Goal: Task Accomplishment & Management: Manage account settings

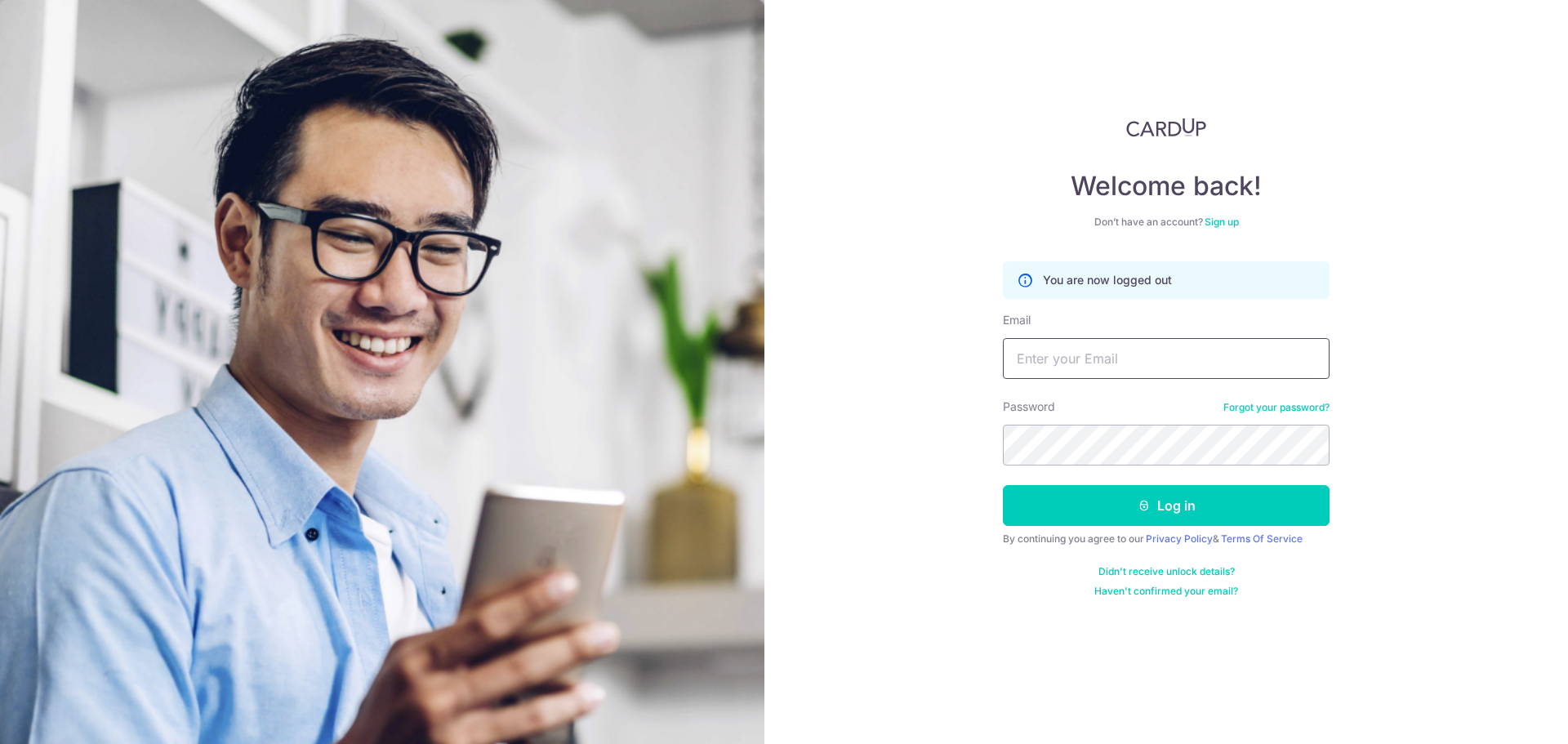
click at [1081, 338] on input "Email" at bounding box center [1166, 358] width 327 height 41
type input "[EMAIL_ADDRESS][DOMAIN_NAME]"
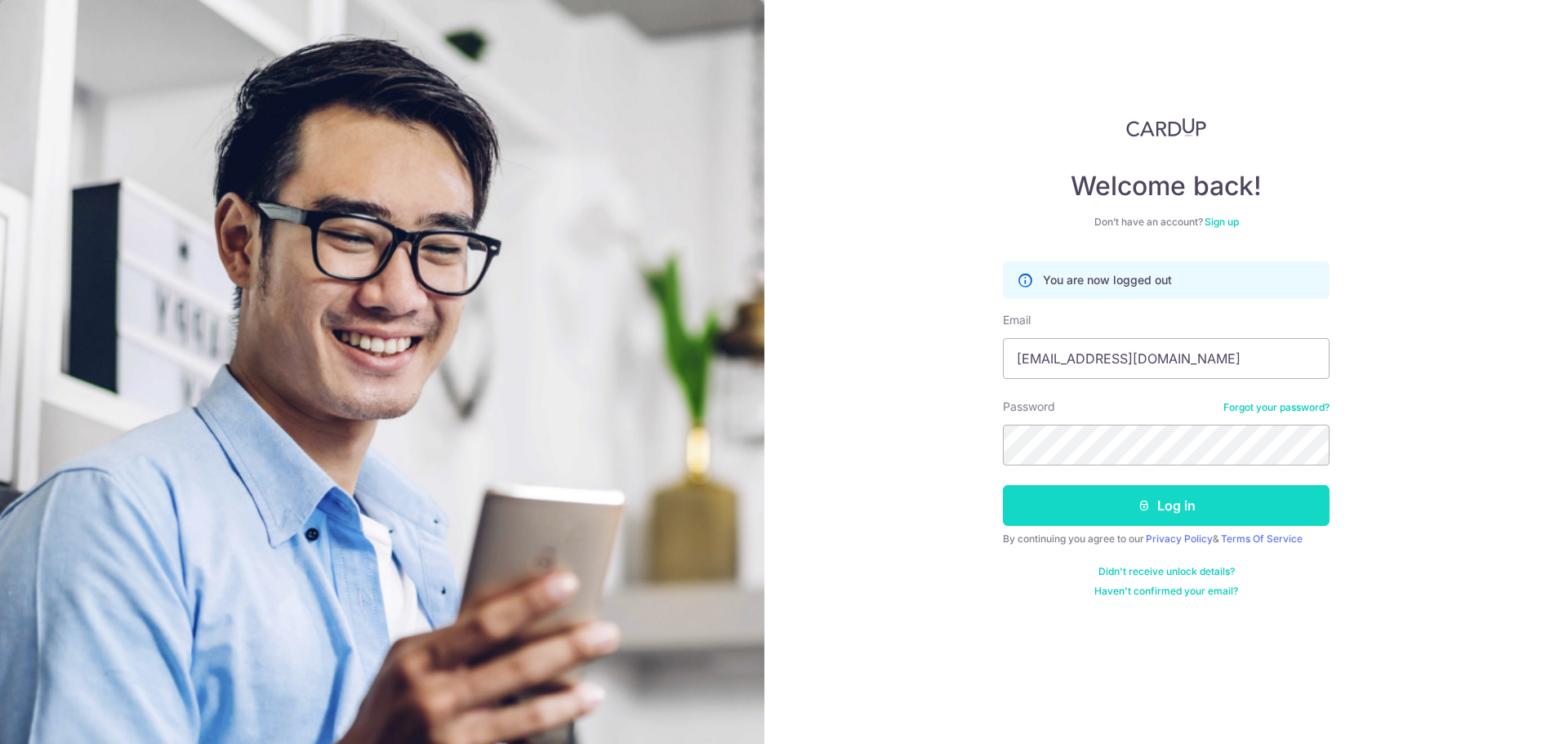
click at [1199, 496] on button "Log in" at bounding box center [1166, 505] width 327 height 41
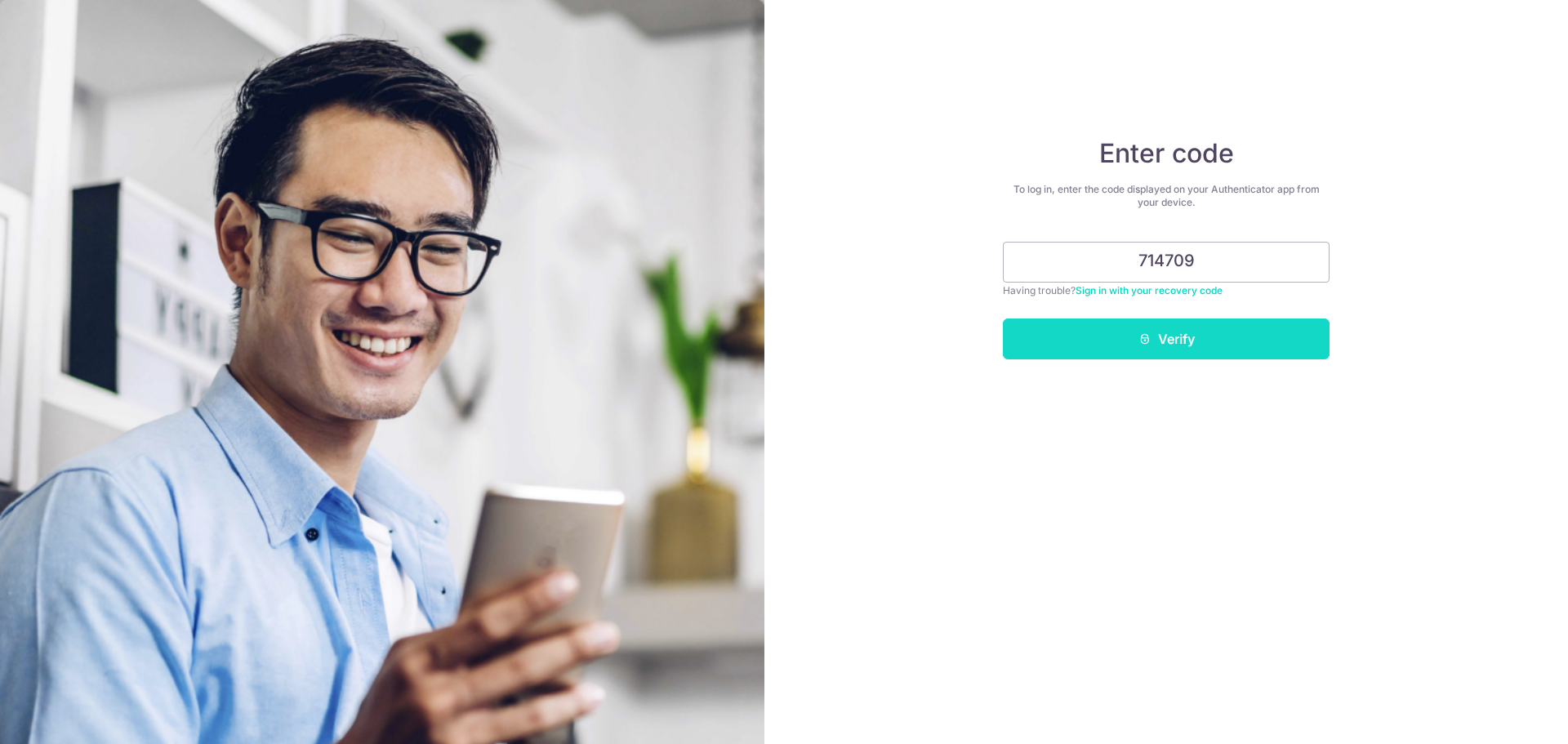
type input "714709"
click at [1173, 345] on button "Verify" at bounding box center [1166, 339] width 327 height 41
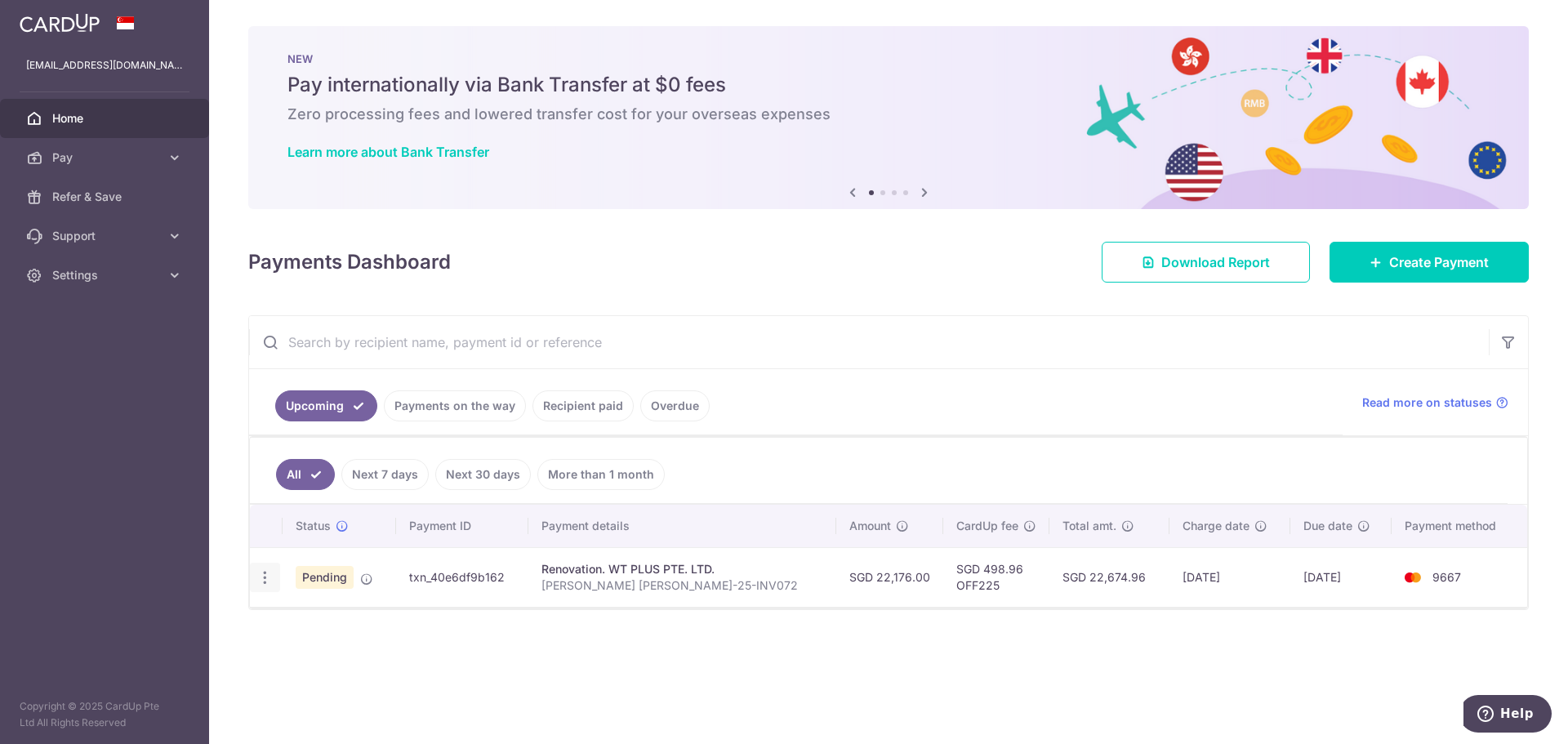
click at [267, 577] on icon "button" at bounding box center [264, 577] width 17 height 17
click at [378, 625] on span "Update payment" at bounding box center [351, 623] width 111 height 20
radio input "true"
type input "22,176.00"
type input "14/08/2025"
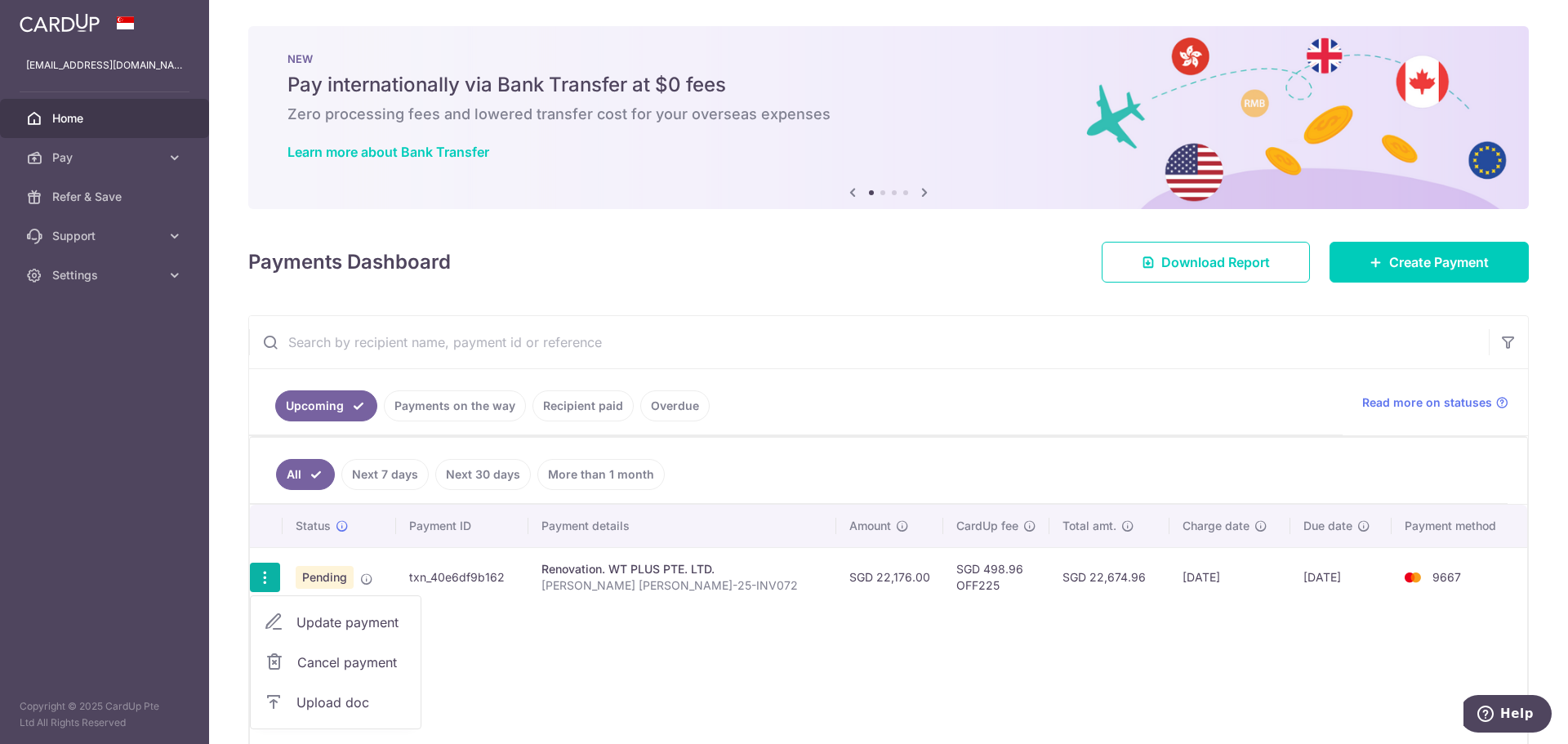
type input "Lee Yong Kwong Martin WTP-25-INV072"
type input "Confirmation of Reno Works - 20%"
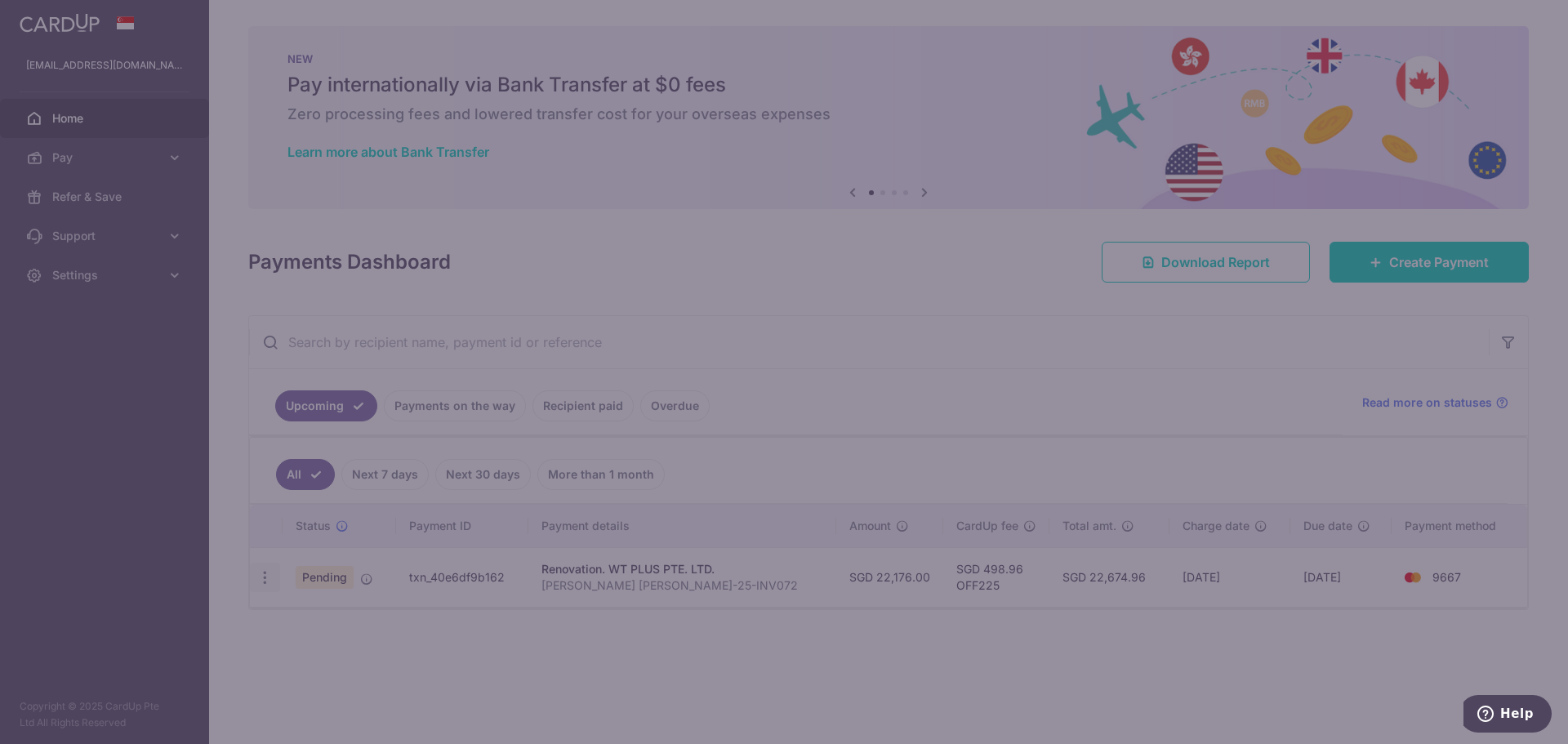
type input "OFF225"
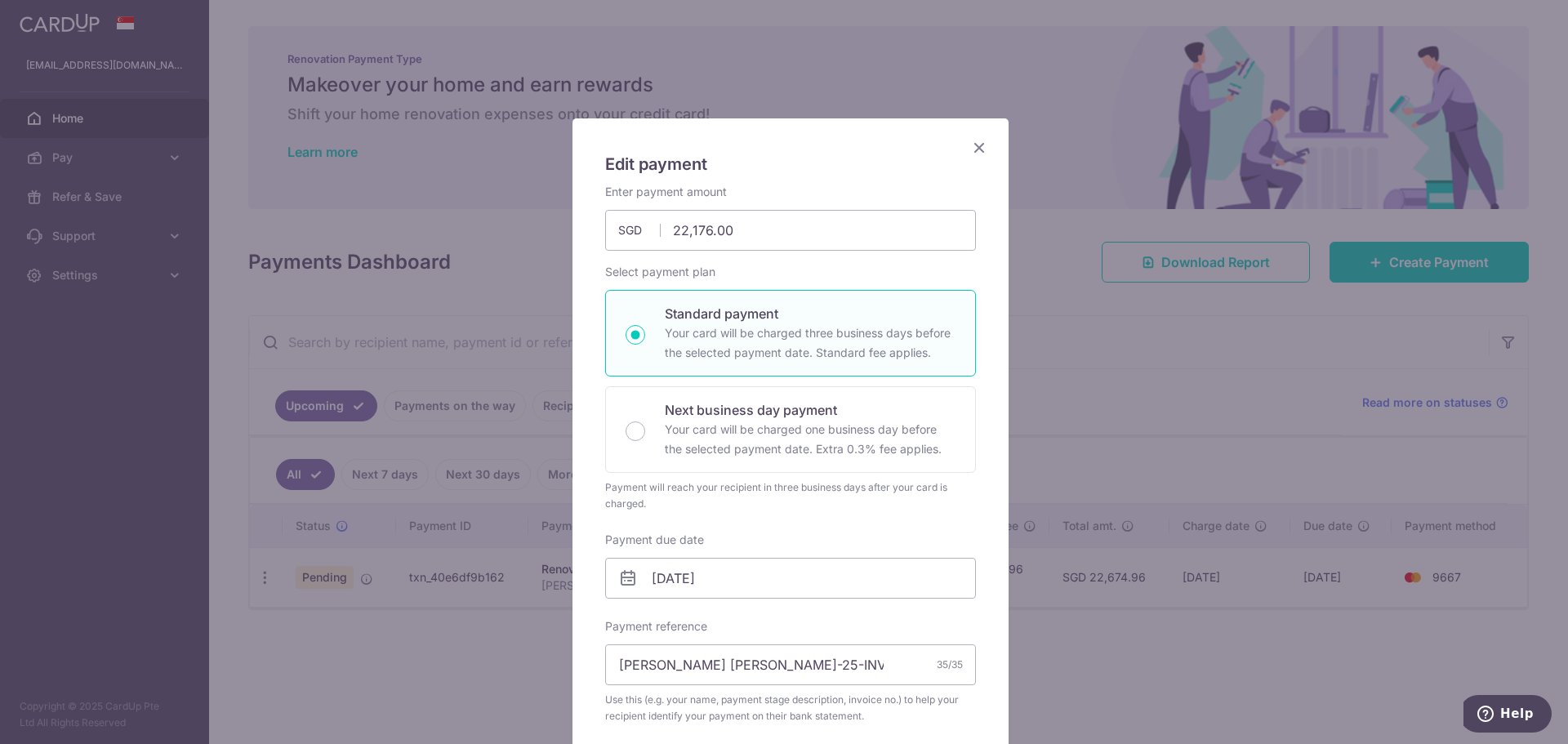
click at [970, 154] on icon "Close" at bounding box center [980, 148] width 20 height 21
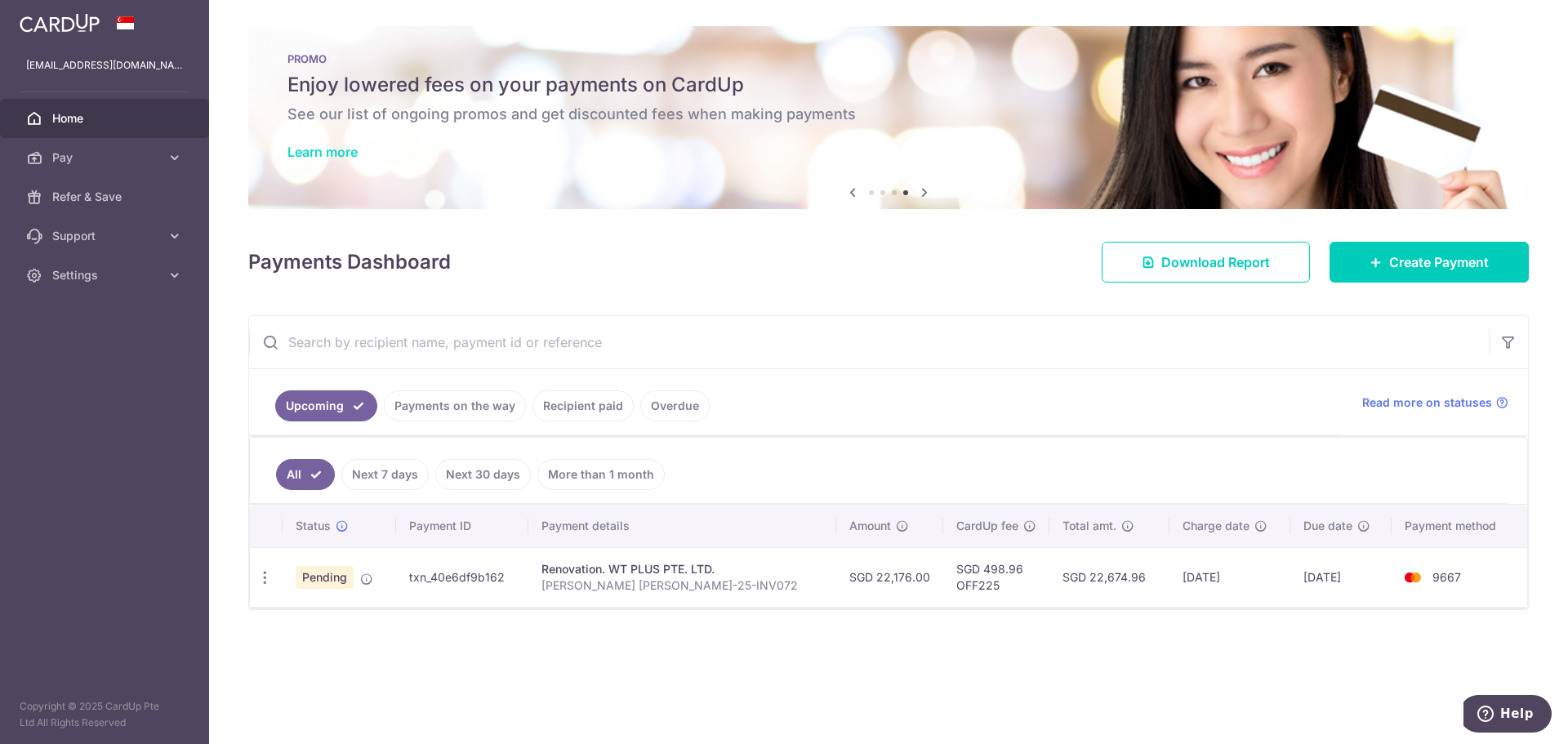
click at [320, 151] on link "Learn more" at bounding box center [323, 152] width 71 height 16
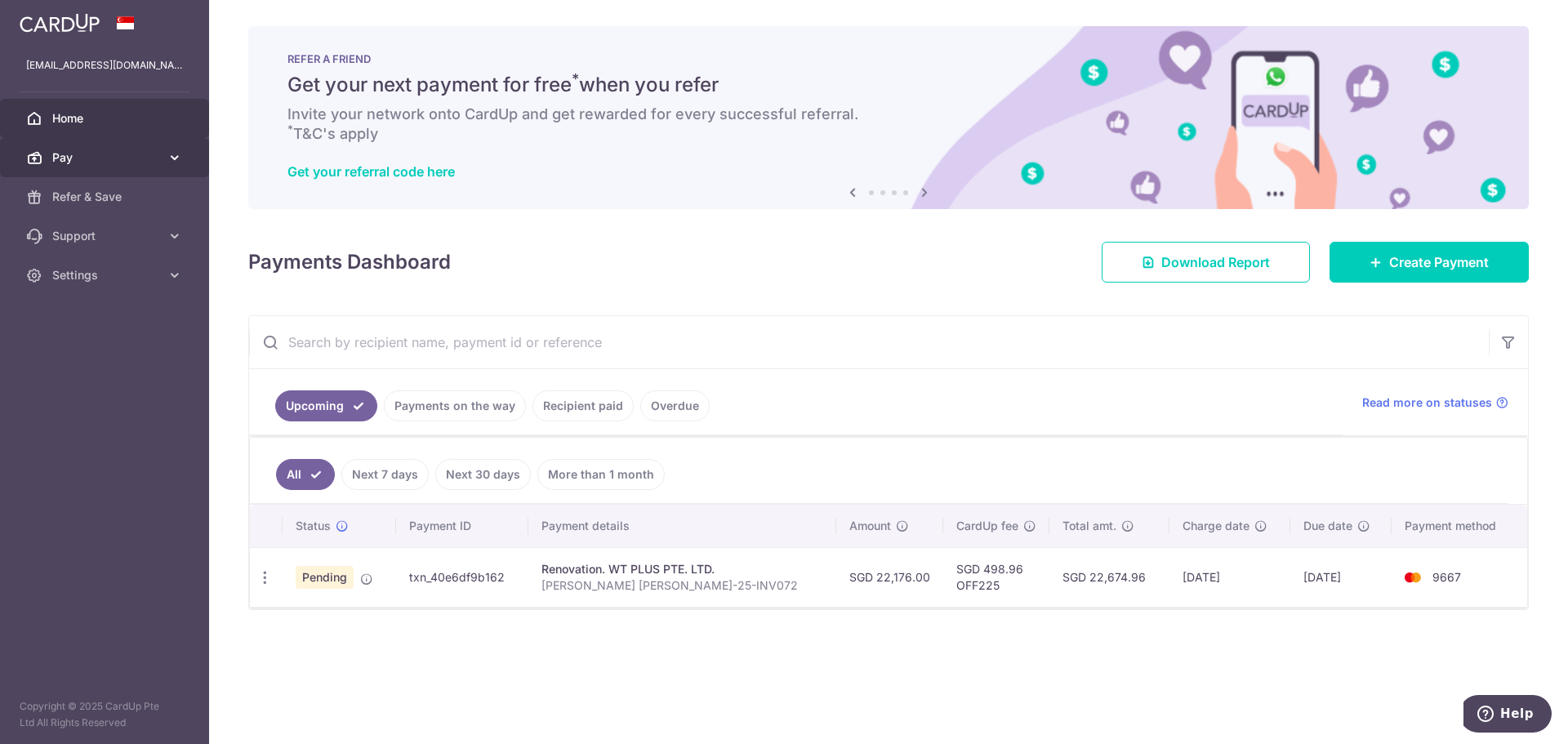
click at [100, 158] on span "Pay" at bounding box center [106, 157] width 108 height 16
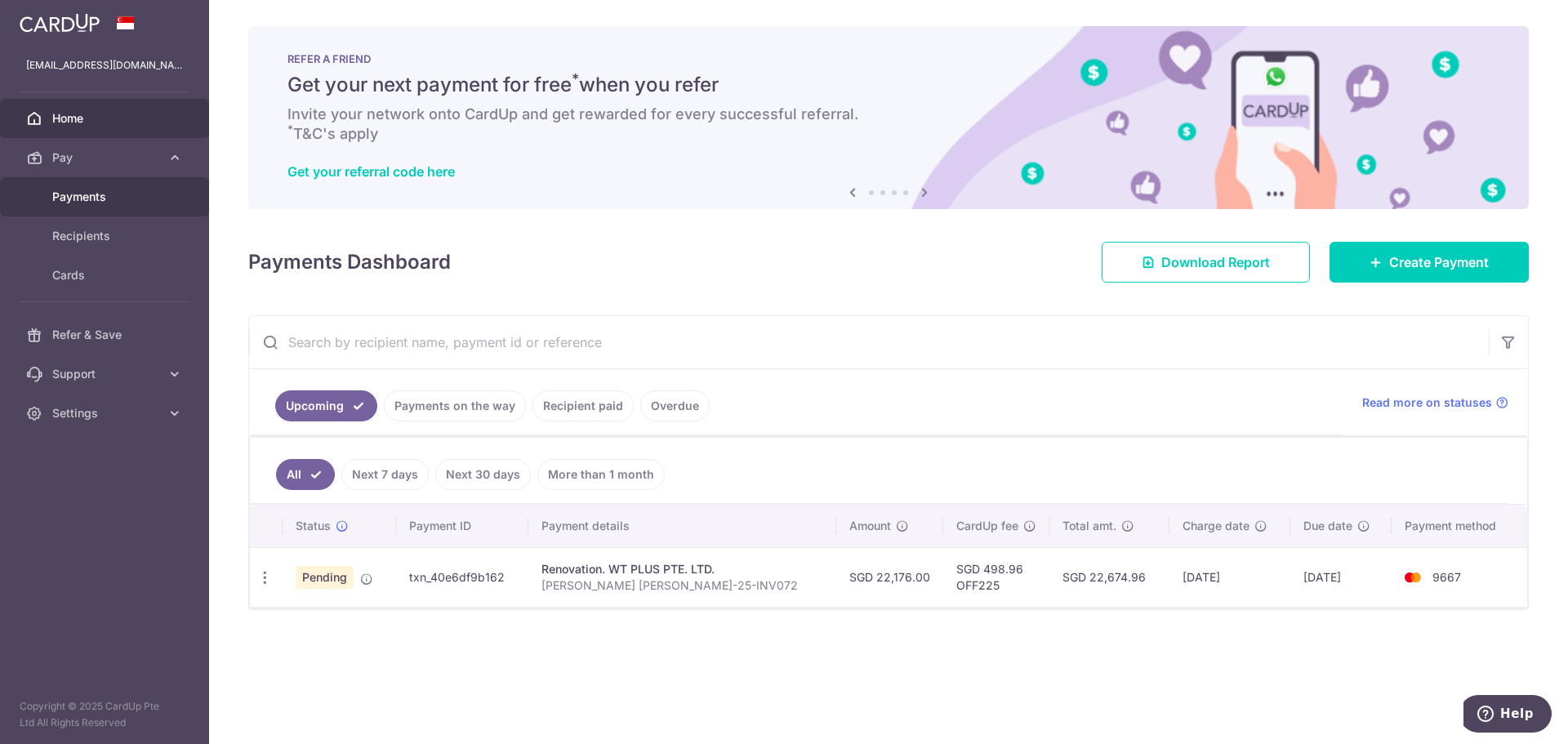
click at [96, 198] on span "Payments" at bounding box center [106, 196] width 108 height 16
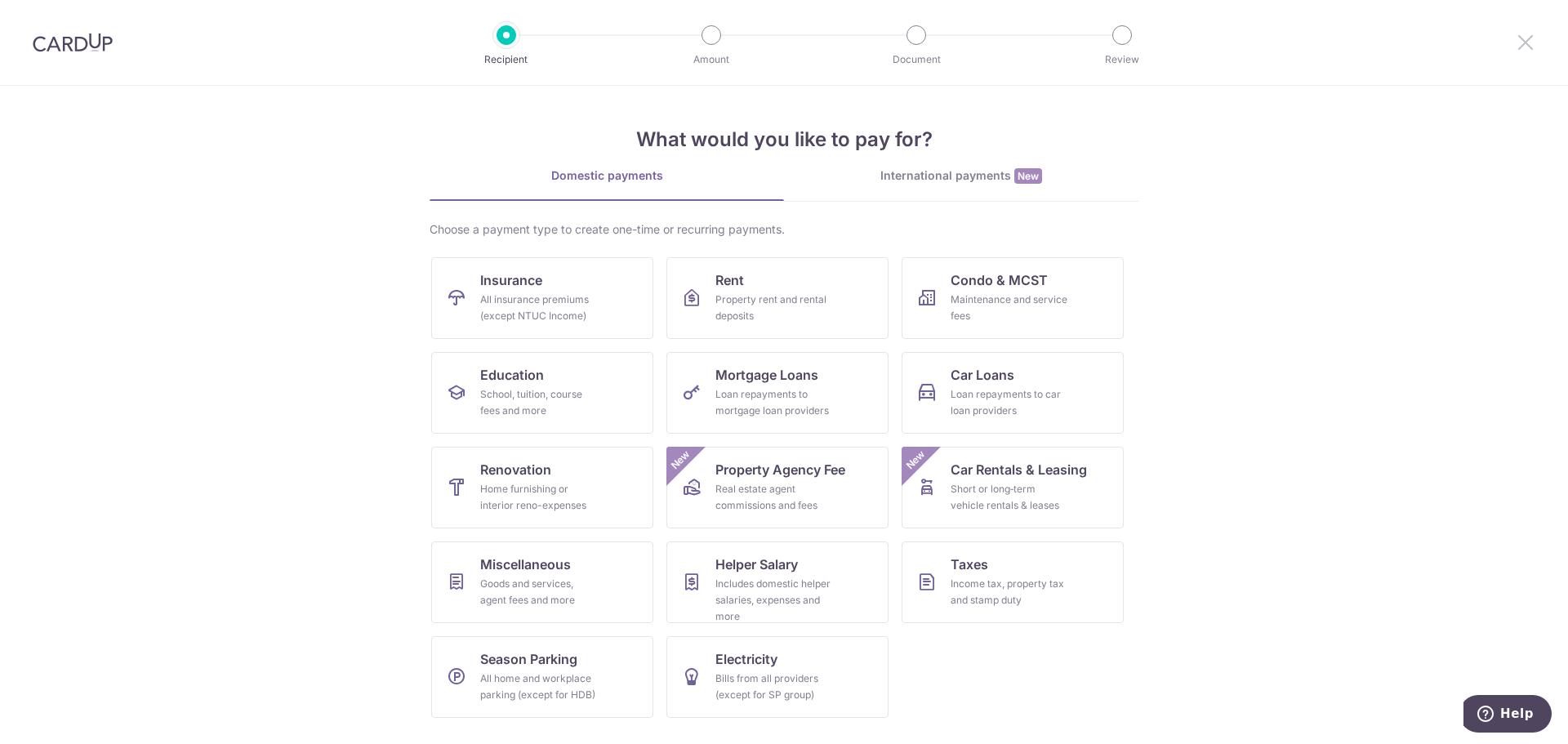
click at [1529, 39] on icon at bounding box center [1525, 42] width 20 height 21
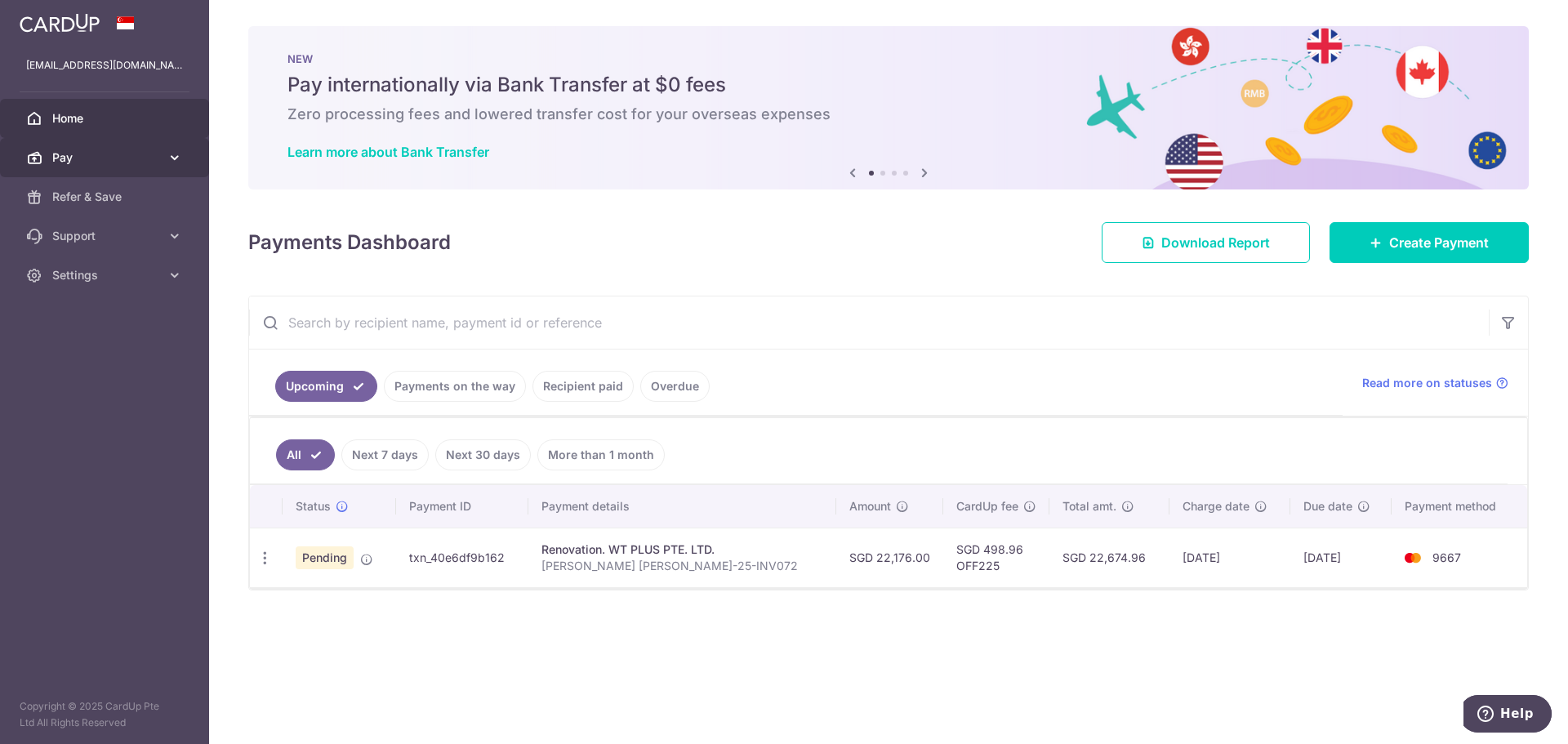
click at [101, 147] on link "Pay" at bounding box center [104, 157] width 209 height 39
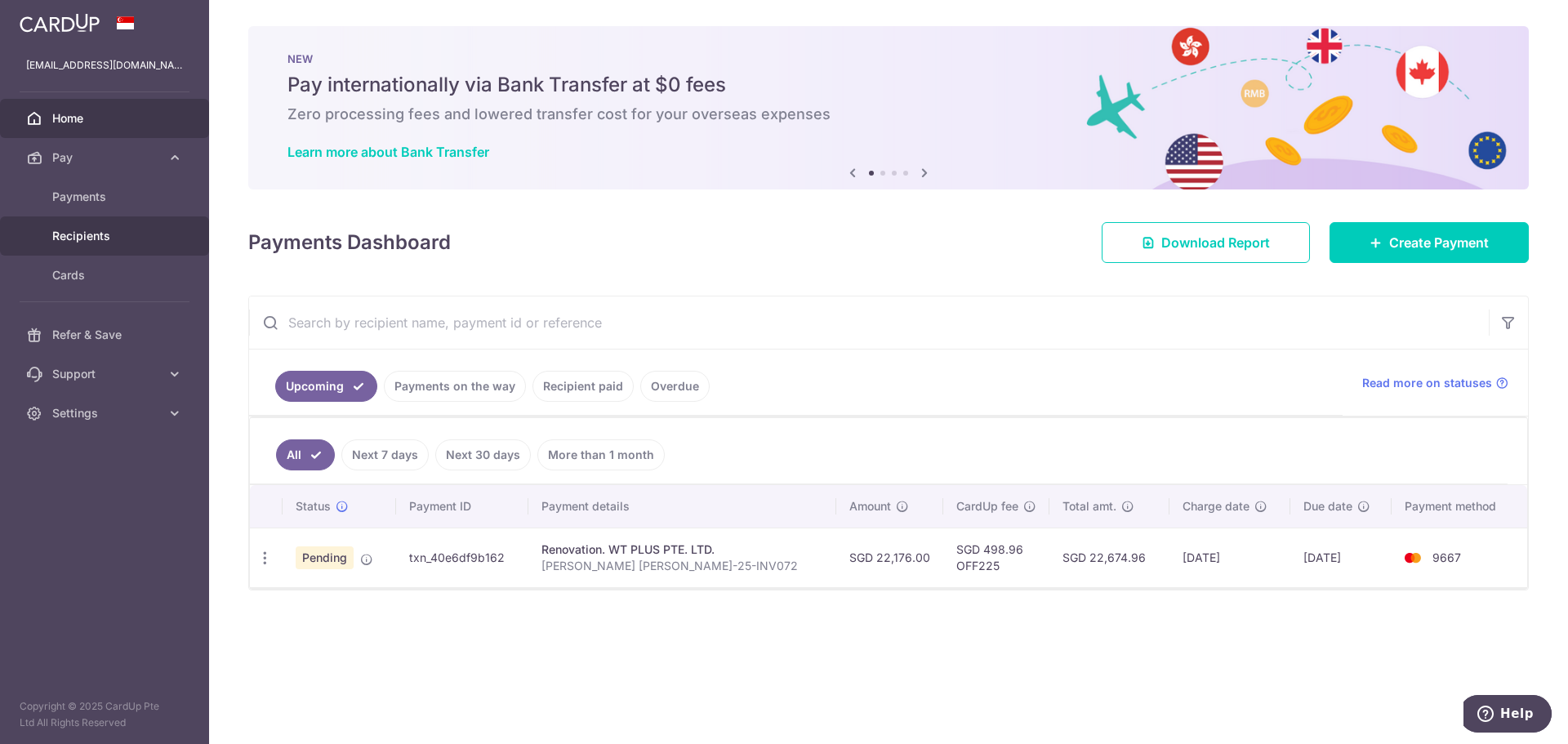
click at [94, 230] on span "Recipients" at bounding box center [106, 236] width 108 height 16
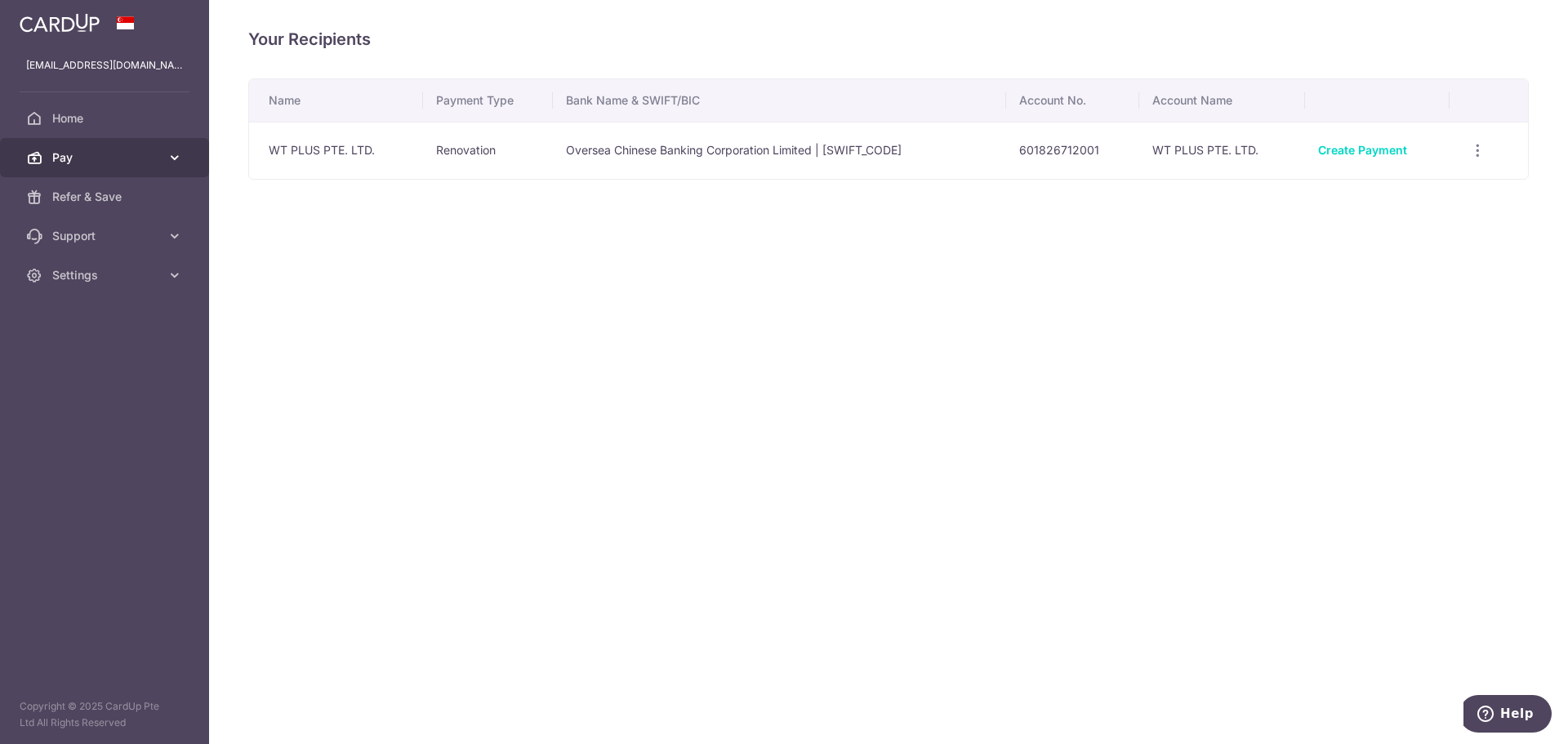
click at [96, 158] on span "Pay" at bounding box center [106, 157] width 108 height 16
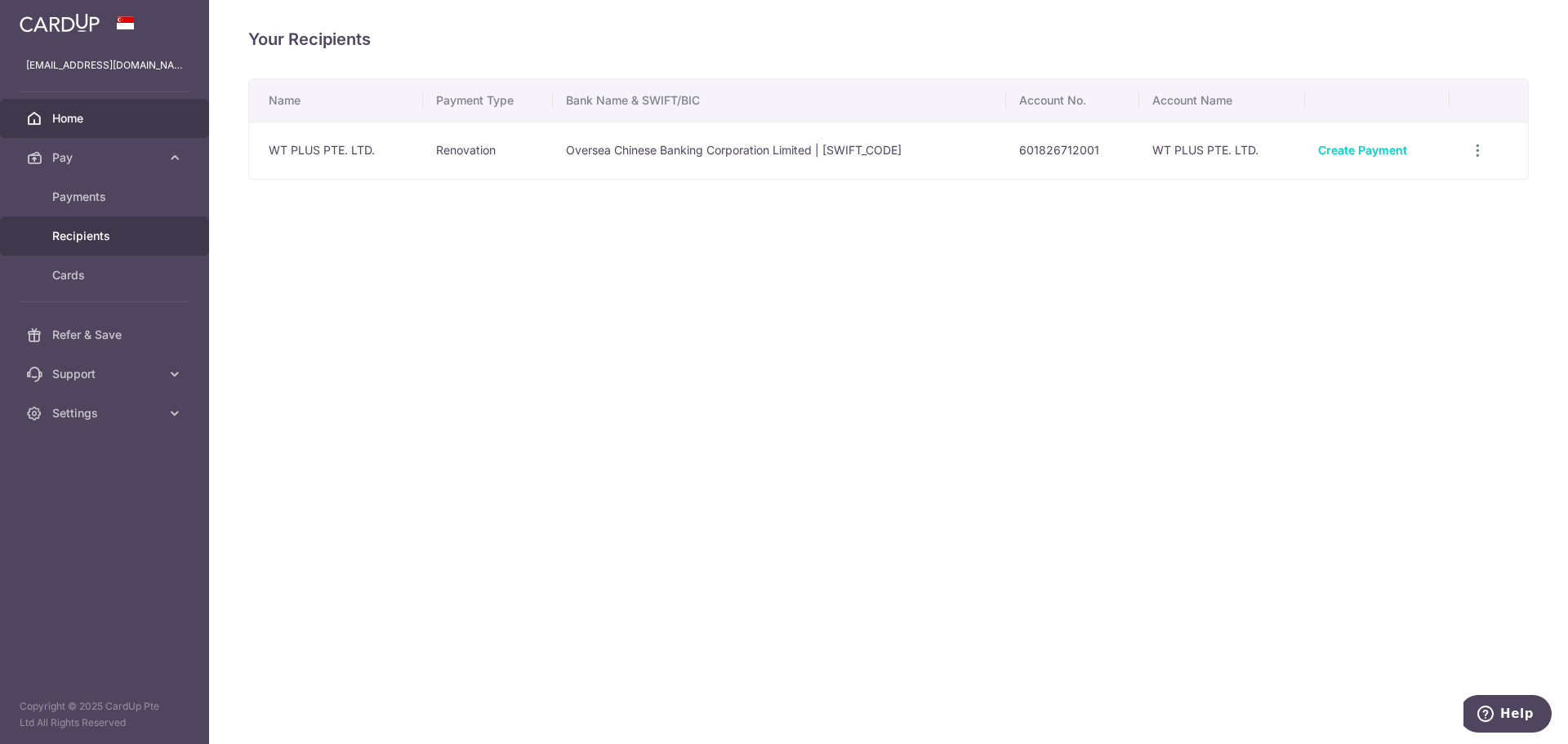
click at [67, 117] on span "Home" at bounding box center [106, 119] width 108 height 16
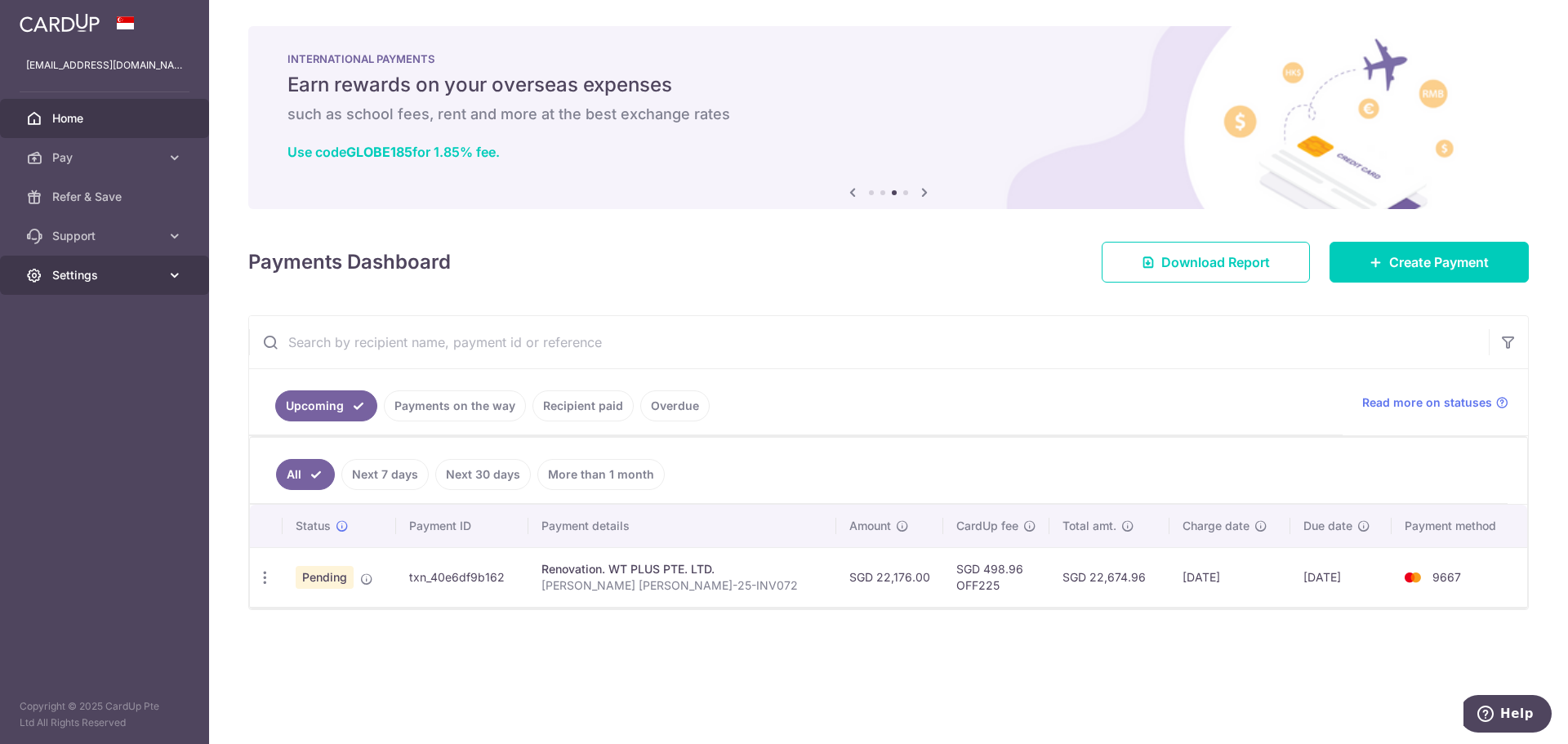
click at [150, 272] on span "Settings" at bounding box center [106, 275] width 108 height 16
click at [84, 353] on span "Logout" at bounding box center [106, 354] width 108 height 16
